Goal: Task Accomplishment & Management: Use online tool/utility

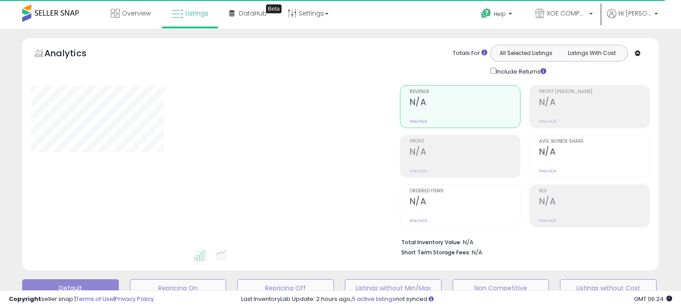
scroll to position [181, 365]
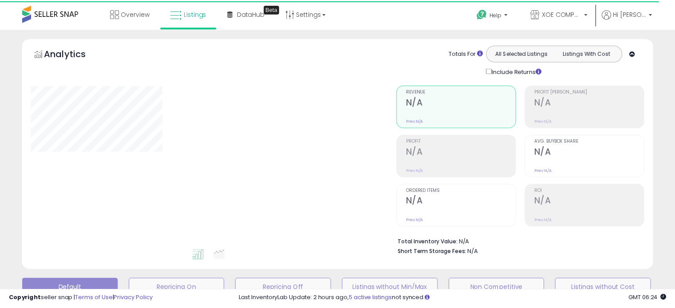
click at [0, 0] on link "Export Visible Columns" at bounding box center [0, 0] width 0 height 0
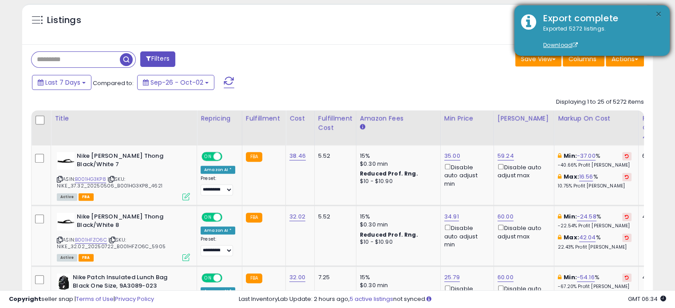
click at [657, 13] on button "×" at bounding box center [658, 14] width 7 height 11
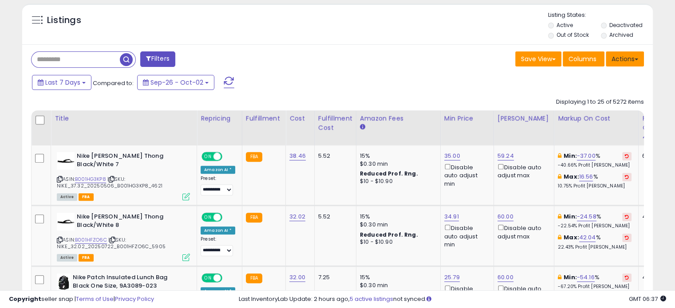
click at [631, 58] on button "Actions" at bounding box center [624, 58] width 38 height 15
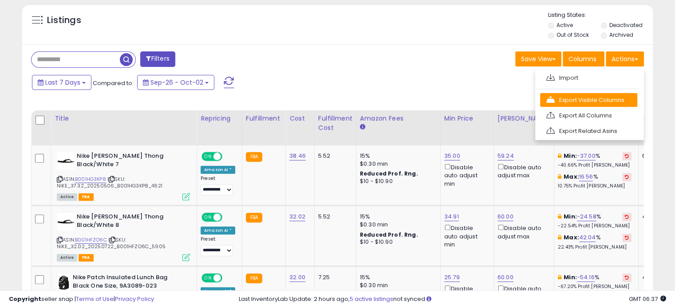
click at [606, 95] on link "Export Visible Columns" at bounding box center [588, 100] width 97 height 14
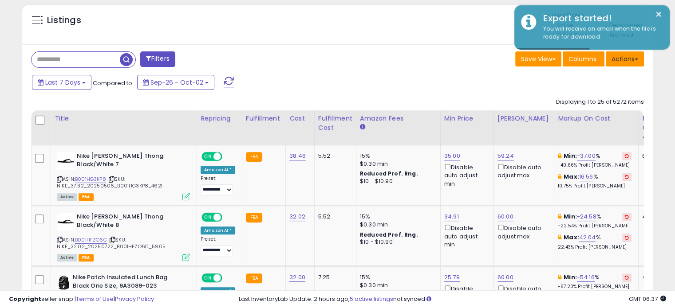
click at [621, 55] on button "Actions" at bounding box center [624, 58] width 38 height 15
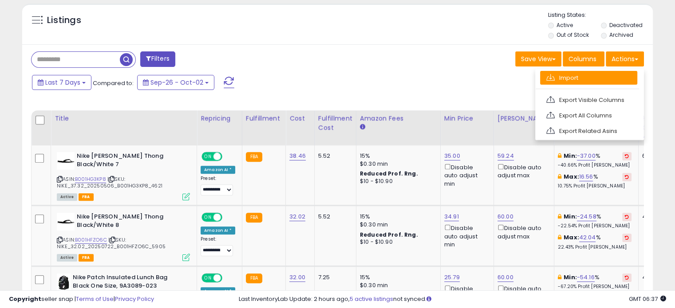
click at [588, 78] on link "Import" at bounding box center [588, 78] width 97 height 14
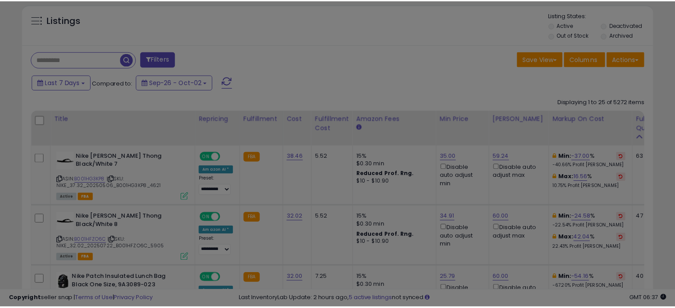
scroll to position [181, 369]
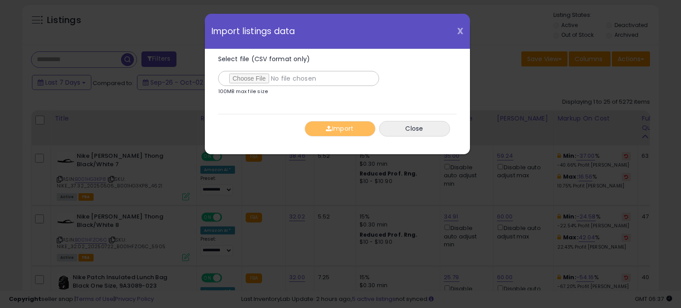
click at [460, 34] on span "X" at bounding box center [460, 31] width 6 height 12
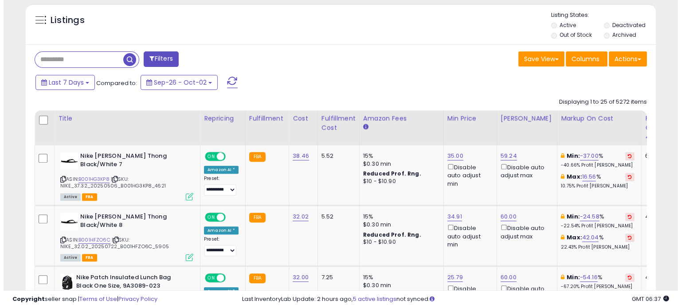
scroll to position [443373, 443190]
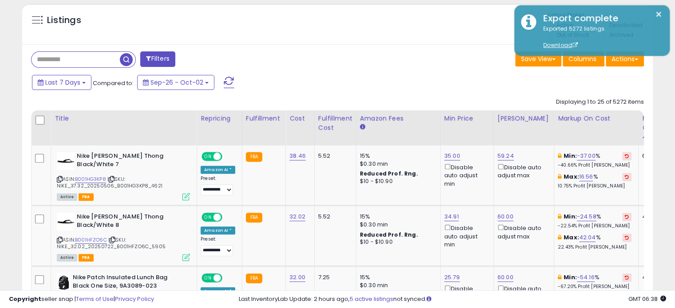
click at [624, 61] on button "Actions" at bounding box center [624, 58] width 38 height 15
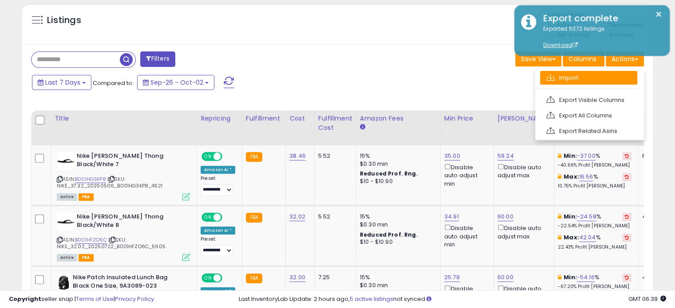
click at [558, 82] on link "Import" at bounding box center [588, 78] width 97 height 14
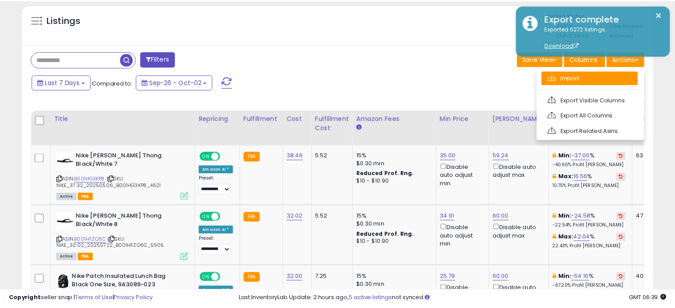
scroll to position [181, 369]
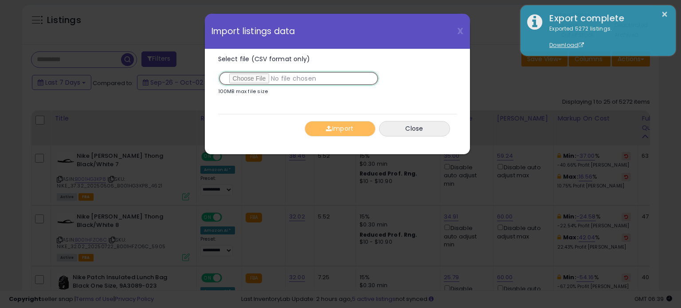
click at [239, 79] on input "Select file (CSV format only)" at bounding box center [298, 78] width 161 height 15
type input "**********"
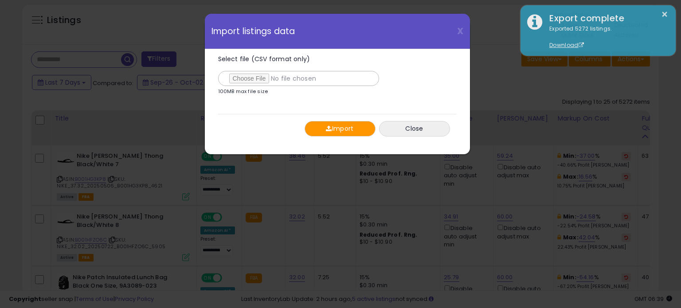
click at [328, 128] on span "button" at bounding box center [329, 129] width 6 height 6
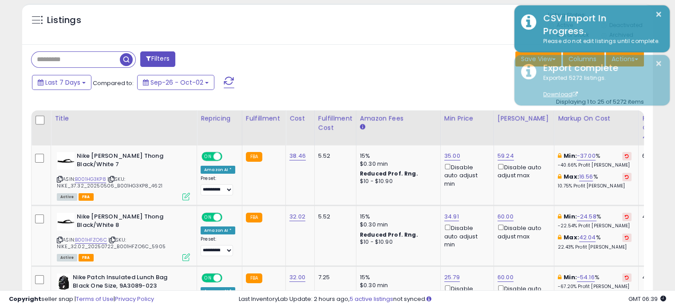
scroll to position [443373, 443190]
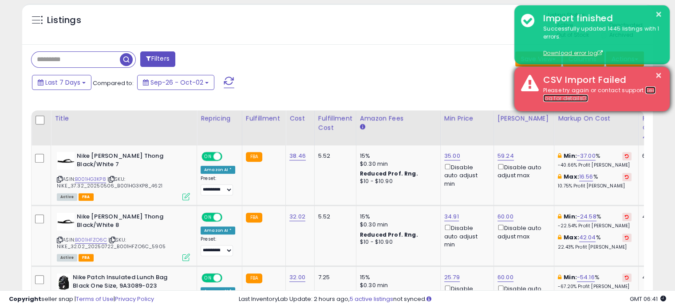
click at [648, 87] on link "See log for details" at bounding box center [599, 94] width 112 height 16
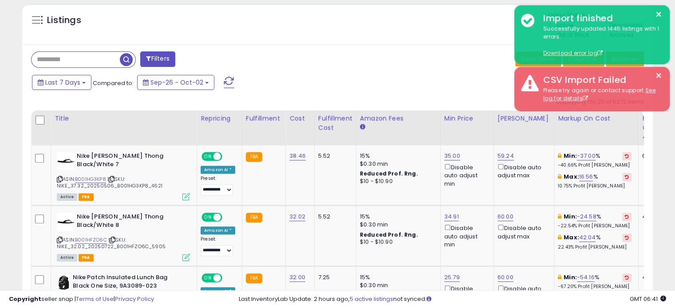
click at [78, 59] on input "text" at bounding box center [75, 60] width 88 height 16
paste input "**********"
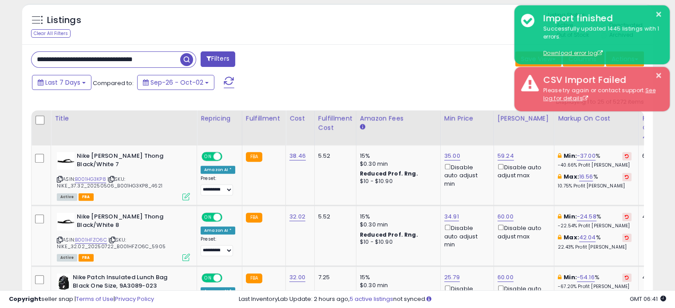
scroll to position [0, 12]
type input "**********"
click at [185, 54] on span "button" at bounding box center [186, 59] width 13 height 13
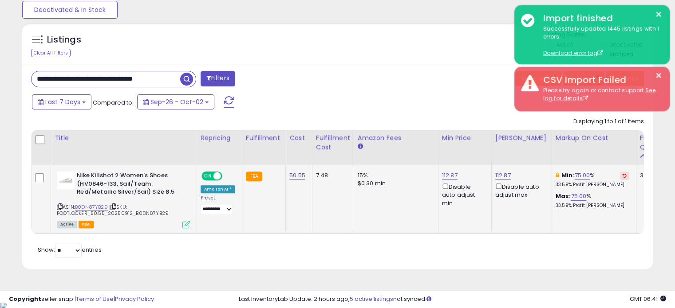
click at [90, 202] on div "ASIN: B0DN87YB29 | SKU: FOOTLOCKER_50.55_20250912_B0DN87YB29 Active FBA" at bounding box center [123, 200] width 133 height 56
click at [93, 204] on link "B0DN87YB29" at bounding box center [91, 208] width 33 height 8
